Goal: Communication & Community: Ask a question

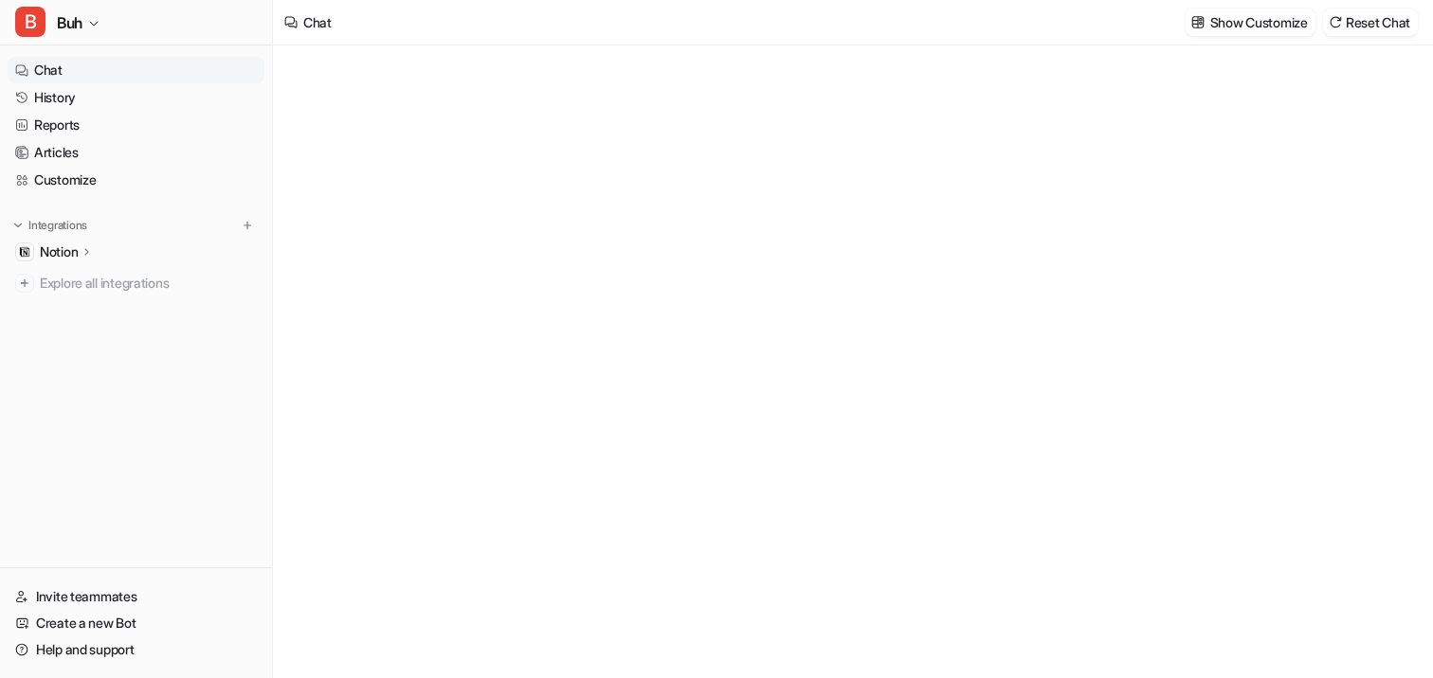
type textarea "**********"
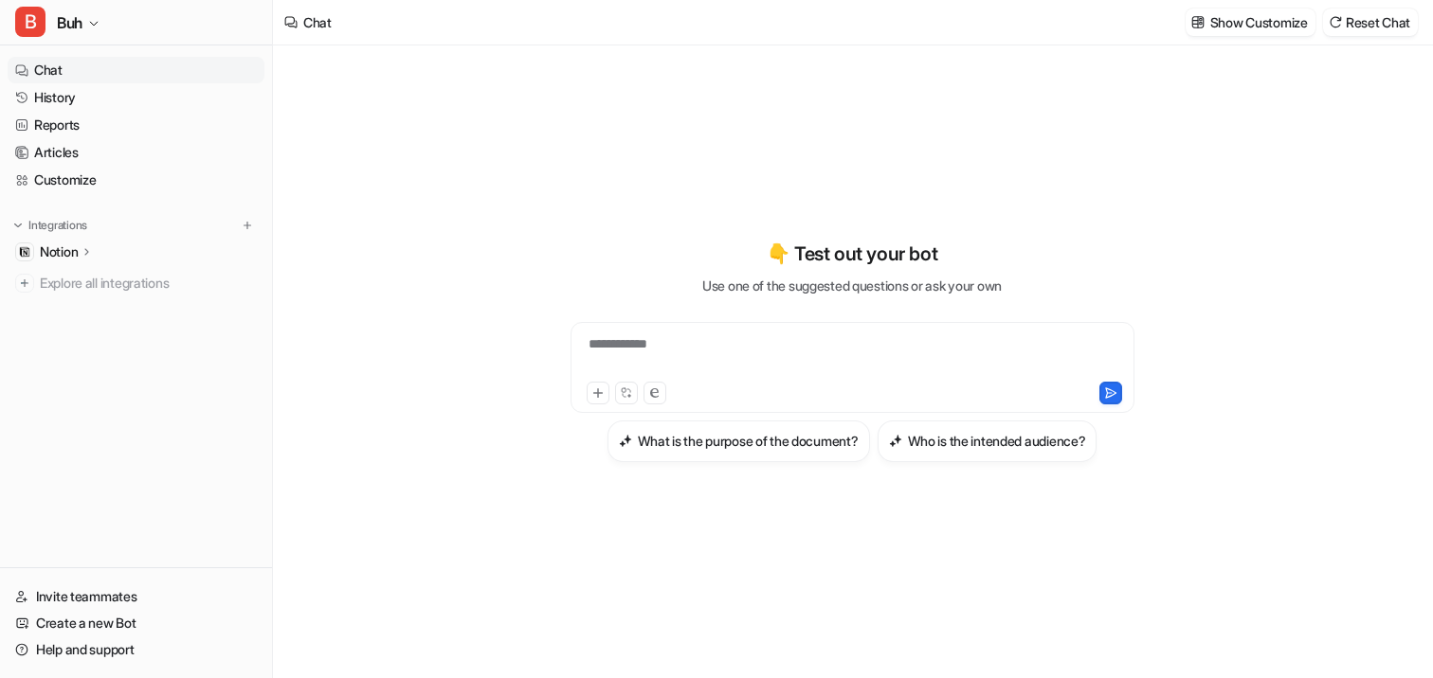
click at [83, 254] on icon at bounding box center [87, 251] width 13 height 14
click at [245, 228] on img at bounding box center [247, 225] width 13 height 13
